Goal: Task Accomplishment & Management: Manage account settings

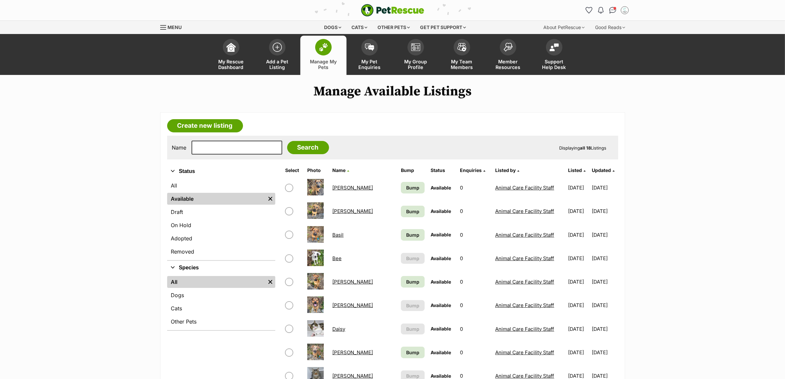
click at [337, 258] on link "Bee" at bounding box center [337, 258] width 9 height 6
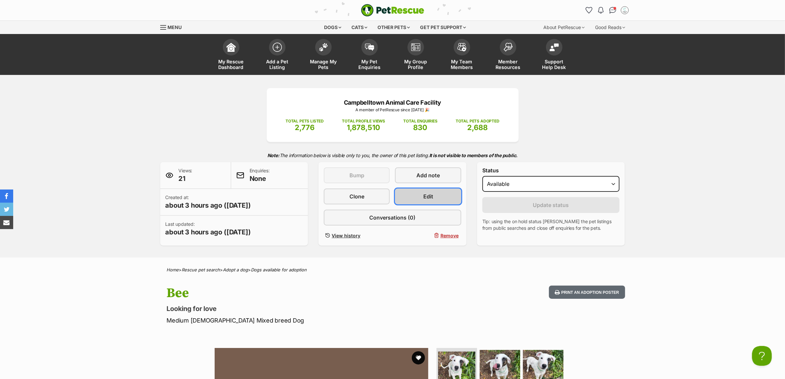
click at [425, 197] on span "Edit" at bounding box center [429, 196] width 10 height 8
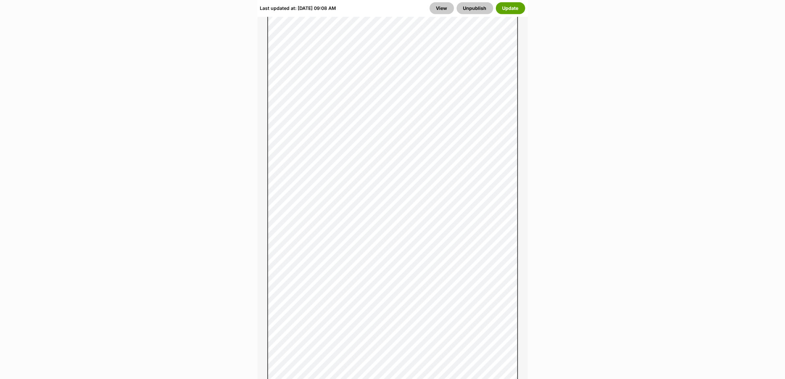
scroll to position [866, 0]
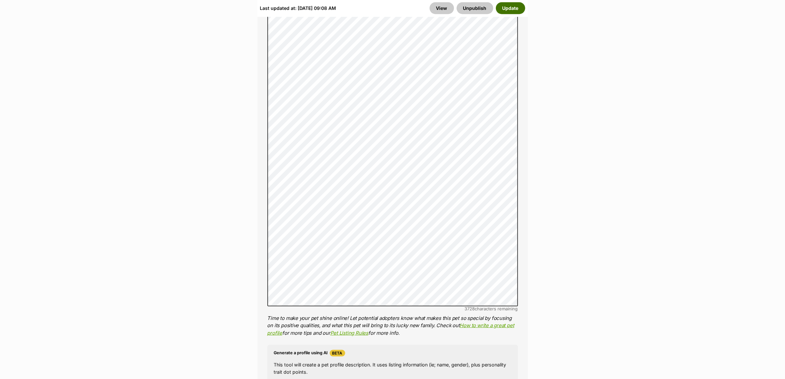
click at [511, 5] on button "Update" at bounding box center [510, 8] width 29 height 12
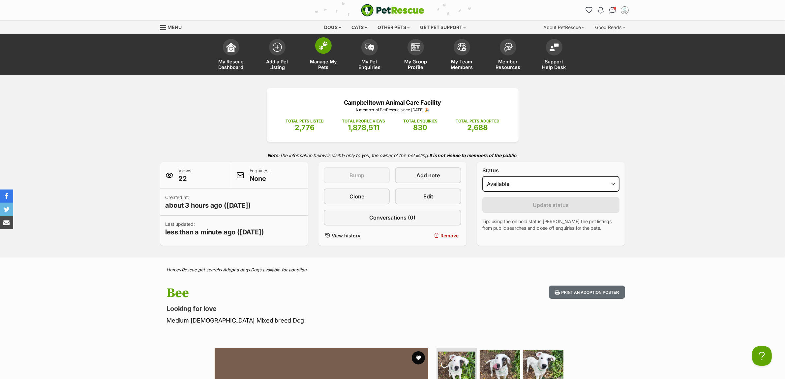
click at [317, 48] on span at bounding box center [323, 45] width 16 height 16
